Goal: Information Seeking & Learning: Learn about a topic

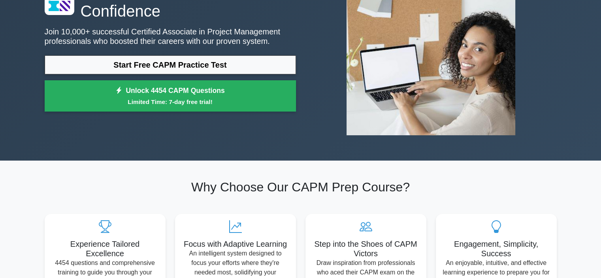
scroll to position [40, 0]
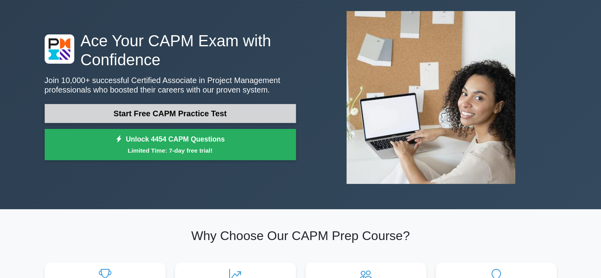
click at [196, 112] on link "Start Free CAPM Practice Test" at bounding box center [170, 113] width 251 height 19
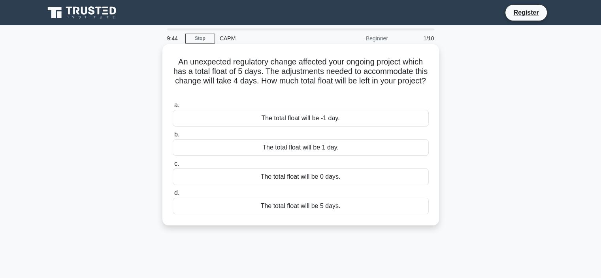
click at [355, 121] on div "The total float will be -1 day." at bounding box center [301, 118] width 256 height 17
click at [173, 108] on input "a. The total float will be -1 day." at bounding box center [173, 105] width 0 height 5
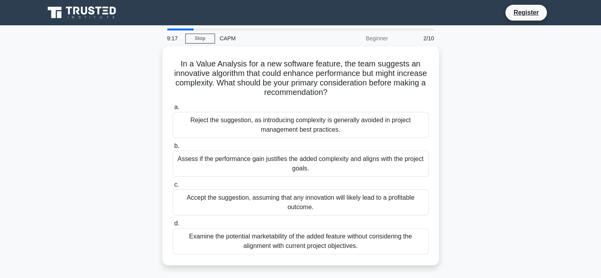
click at [260, 238] on div "Examine the potential marketability of the added feature without considering th…" at bounding box center [301, 241] width 256 height 26
click at [173, 226] on input "d. Examine the potential marketability of the added feature without considering…" at bounding box center [173, 223] width 0 height 5
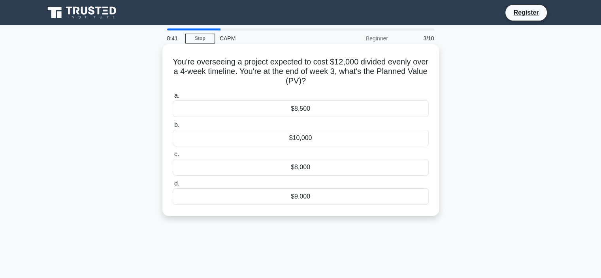
click at [308, 196] on div "$9,000" at bounding box center [301, 196] width 256 height 17
click at [173, 186] on input "d. $9,000" at bounding box center [173, 183] width 0 height 5
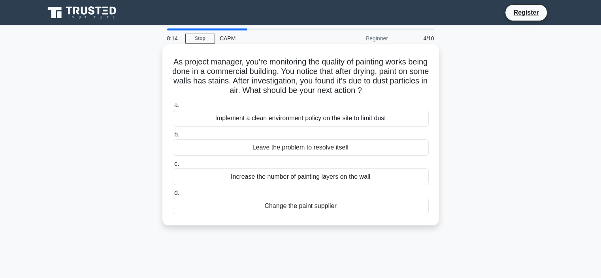
click at [285, 205] on div "Change the paint supplier" at bounding box center [301, 206] width 256 height 17
click at [173, 196] on input "d. Change the paint supplier" at bounding box center [173, 192] width 0 height 5
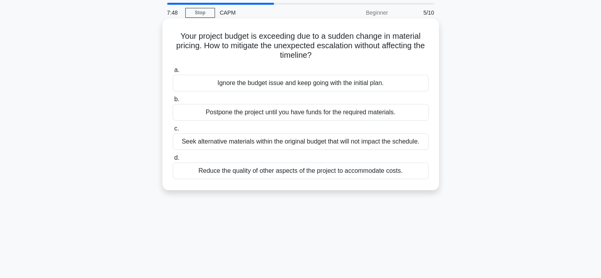
scroll to position [40, 0]
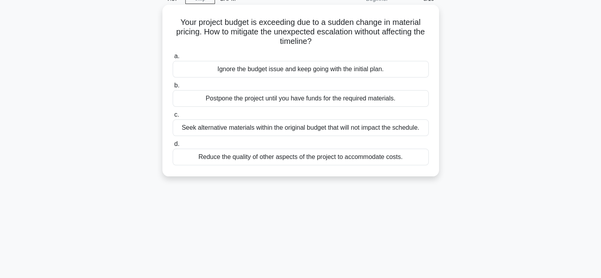
click at [278, 128] on div "Seek alternative materials within the original budget that will not impact the …" at bounding box center [301, 127] width 256 height 17
click at [173, 117] on input "c. Seek alternative materials within the original budget that will not impact t…" at bounding box center [173, 114] width 0 height 5
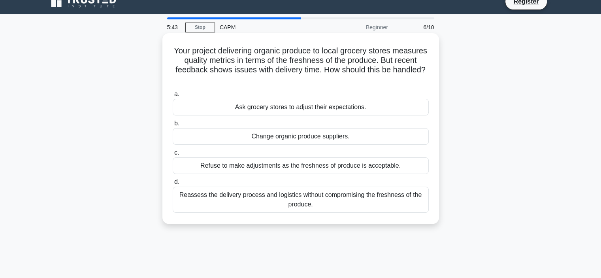
scroll to position [0, 0]
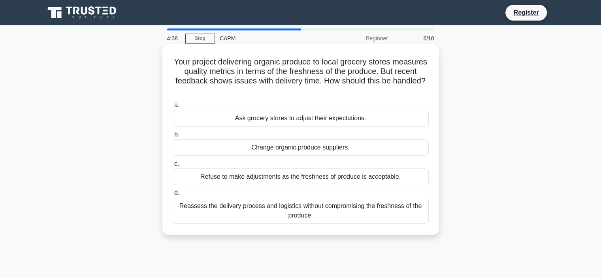
click at [231, 208] on div "Reassess the delivery process and logistics without compromising the freshness …" at bounding box center [301, 211] width 256 height 26
click at [173, 196] on input "d. Reassess the delivery process and logistics without compromising the freshne…" at bounding box center [173, 192] width 0 height 5
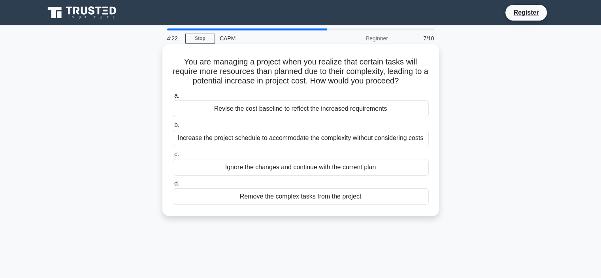
click at [267, 141] on div "Increase the project schedule to accommodate the complexity without considering…" at bounding box center [301, 138] width 256 height 17
click at [173, 128] on input "b. Increase the project schedule to accommodate the complexity without consider…" at bounding box center [173, 124] width 0 height 5
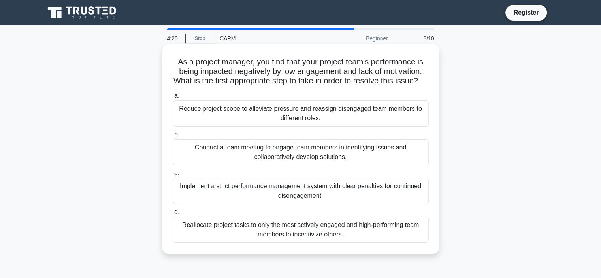
click at [277, 200] on div "Implement a strict performance management system with clear penalties for conti…" at bounding box center [301, 191] width 256 height 26
click at [173, 176] on input "c. Implement a strict performance management system with clear penalties for co…" at bounding box center [173, 173] width 0 height 5
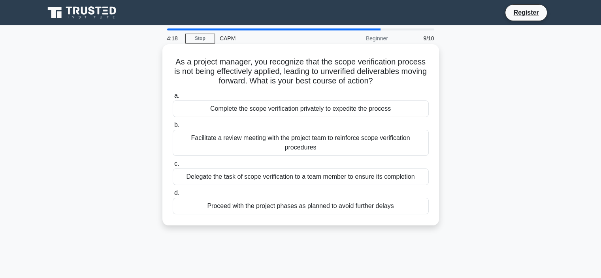
click at [260, 208] on div "Proceed with the project phases as planned to avoid further delays" at bounding box center [301, 206] width 256 height 17
click at [173, 196] on input "d. Proceed with the project phases as planned to avoid further delays" at bounding box center [173, 192] width 0 height 5
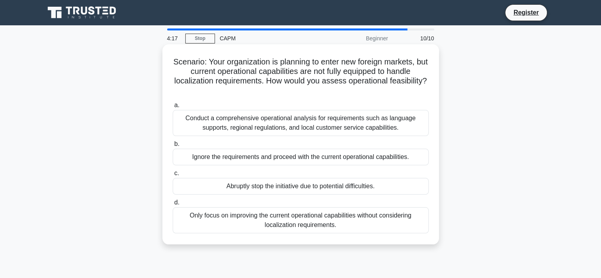
click at [262, 191] on div "Abruptly stop the initiative due to potential difficulties." at bounding box center [301, 186] width 256 height 17
click at [173, 176] on input "c. Abruptly stop the initiative due to potential difficulties." at bounding box center [173, 173] width 0 height 5
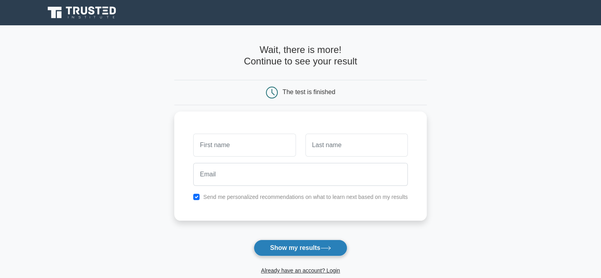
click at [264, 249] on button "Show my results" at bounding box center [300, 247] width 93 height 17
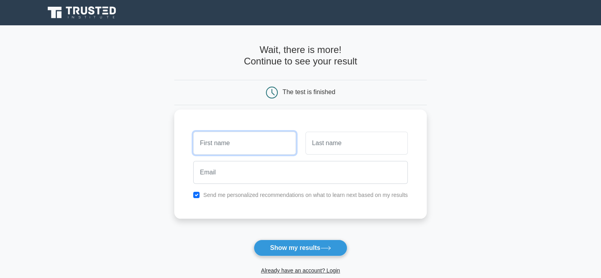
click at [246, 142] on input "text" at bounding box center [244, 143] width 102 height 23
type input "sa"
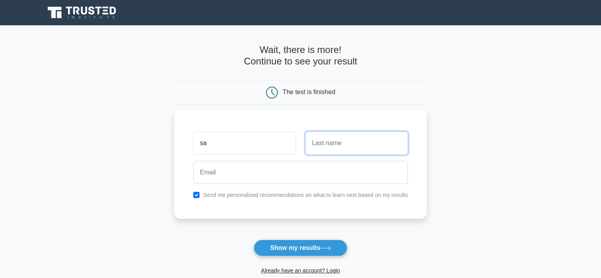
click at [335, 150] on input "text" at bounding box center [356, 143] width 102 height 23
type input "ji"
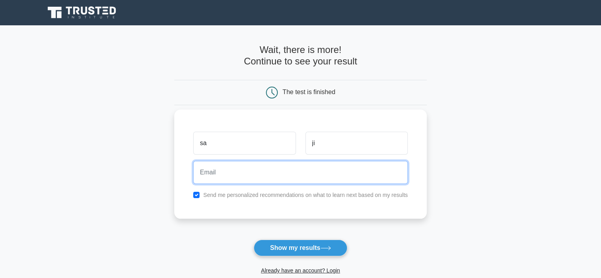
click at [275, 175] on input "email" at bounding box center [300, 172] width 214 height 23
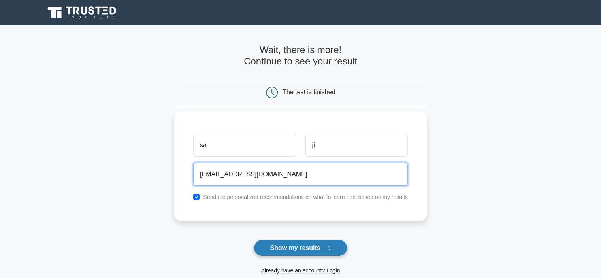
type input "[EMAIL_ADDRESS][DOMAIN_NAME]"
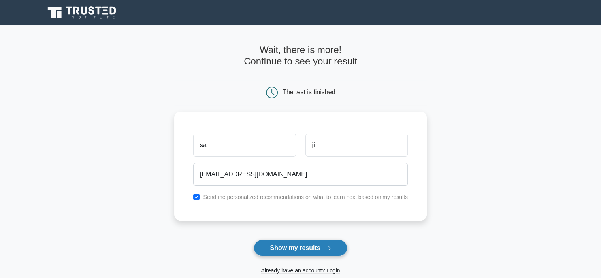
click at [293, 256] on button "Show my results" at bounding box center [300, 247] width 93 height 17
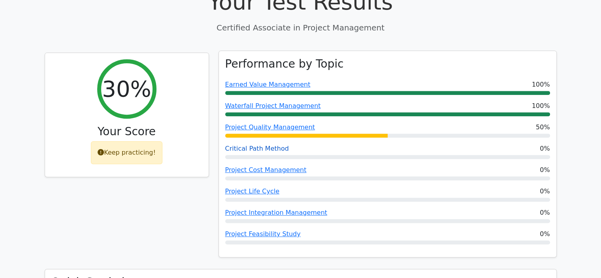
scroll to position [237, 0]
